Goal: Check status

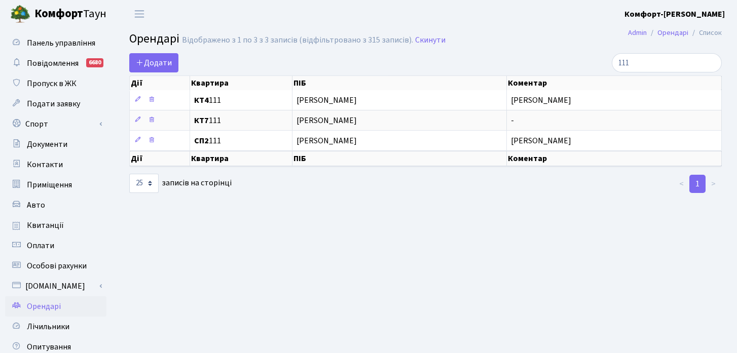
select select "25"
click at [44, 242] on span "Оплати" at bounding box center [40, 245] width 27 height 11
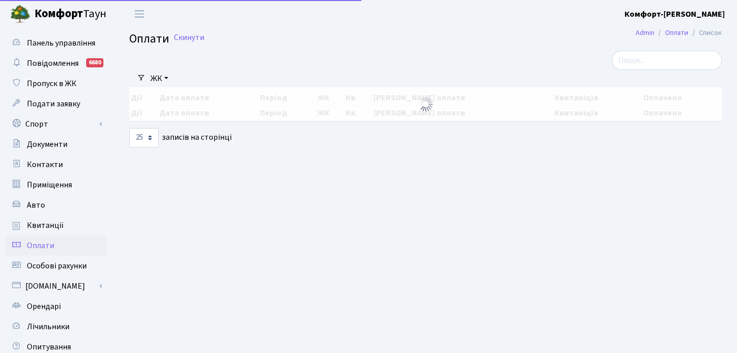
select select "25"
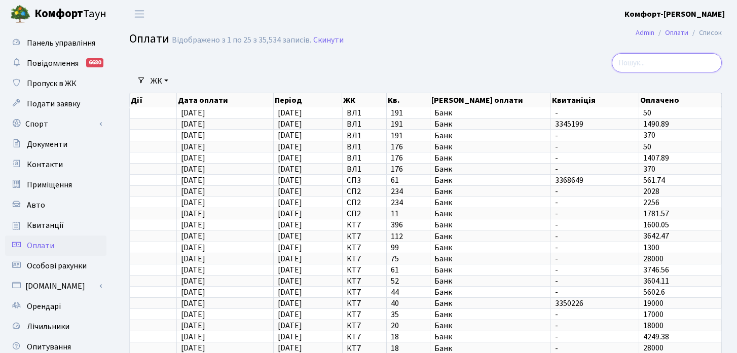
click at [673, 59] on input "search" at bounding box center [666, 62] width 110 height 19
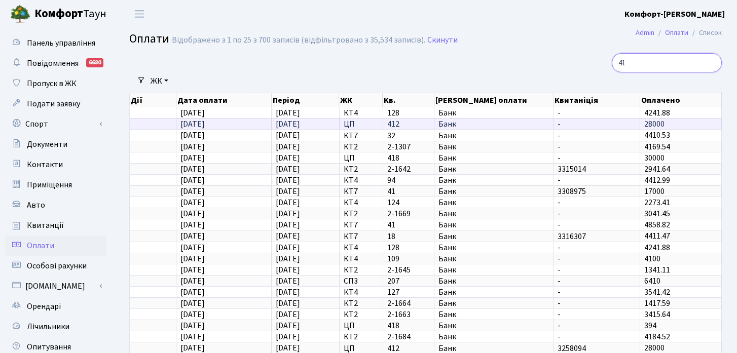
type input "41"
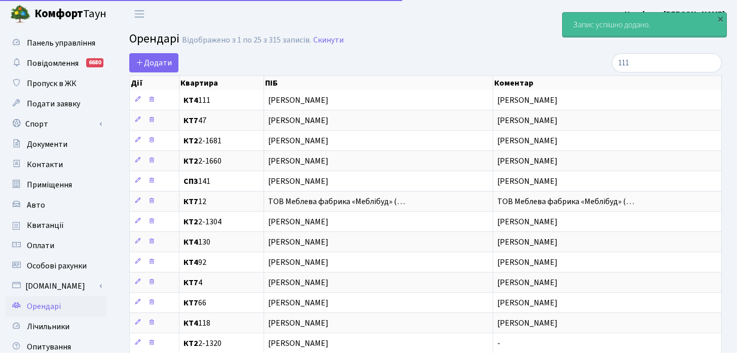
select select "25"
